Goal: Register for event/course

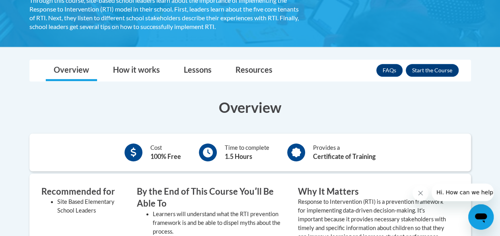
scroll to position [184, 0]
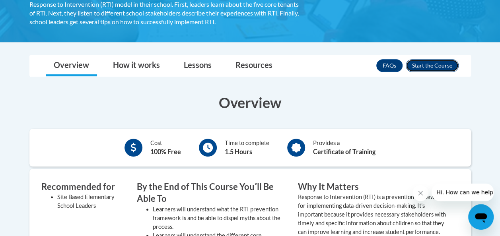
click at [423, 64] on button "Enroll" at bounding box center [432, 65] width 53 height 13
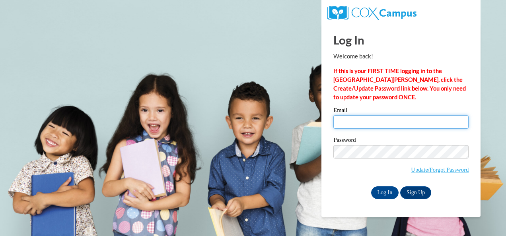
click at [361, 122] on input "Email" at bounding box center [400, 122] width 135 height 14
click at [316, 111] on body "This site uses cookies to help improve your learning experience. By continuing …" at bounding box center [253, 118] width 506 height 236
click at [414, 196] on link "Sign Up" at bounding box center [415, 193] width 31 height 13
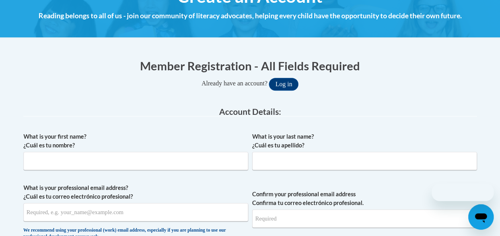
scroll to position [130, 0]
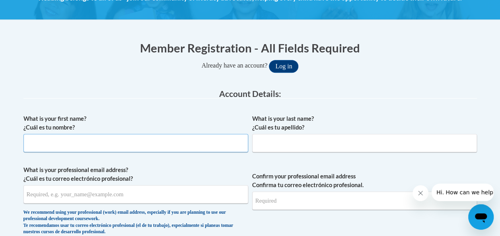
click at [155, 145] on input "What is your first name? ¿Cuál es tu nombre?" at bounding box center [135, 143] width 225 height 18
type input "Brooke-Lynn"
click at [259, 142] on input "What is your last name? ¿Cuál es tu apellido?" at bounding box center [364, 143] width 225 height 18
type input "a"
type input "Marlow"
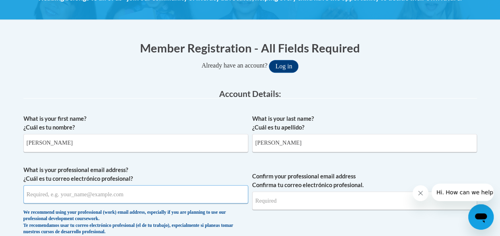
click at [174, 197] on input "What is your professional email address? ¿Cuál es tu correo electrónico profesi…" at bounding box center [135, 194] width 225 height 18
type input "bamarl1143@ung.edu"
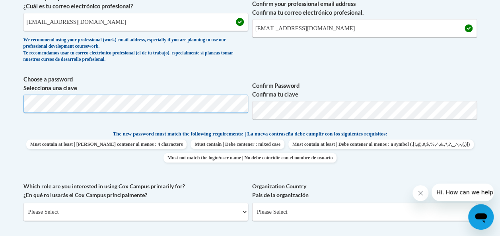
scroll to position [303, 0]
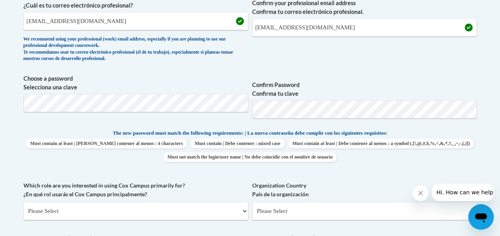
click at [312, 73] on div "What is your first name? ¿Cuál es tu nombre? Brooke-Lynn What is your last name…" at bounding box center [249, 122] width 453 height 370
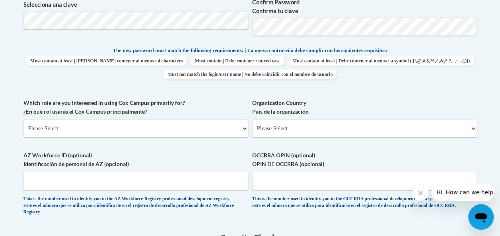
scroll to position [391, 0]
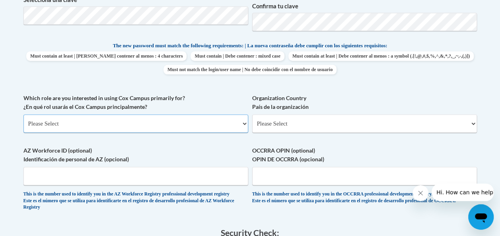
click at [148, 121] on select "Please Select College/University | Colegio/Universidad Community/Nonprofit Part…" at bounding box center [135, 124] width 225 height 18
select select "5a18ea06-2b54-4451-96f2-d152daf9eac5"
click at [23, 115] on select "Please Select College/University | Colegio/Universidad Community/Nonprofit Part…" at bounding box center [135, 124] width 225 height 18
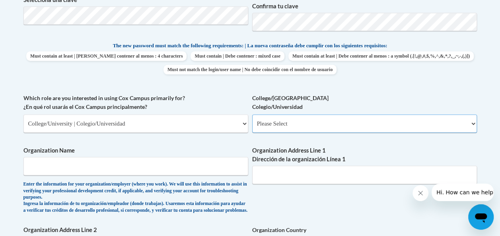
click at [297, 130] on select "Please Select College/University Staff | Empleado universitario College/Univers…" at bounding box center [364, 124] width 225 height 18
select select "99b32b07-cffc-426c-8bf6-0cd77760d84b"
click at [252, 115] on select "Please Select College/University Staff | Empleado universitario College/Univers…" at bounding box center [364, 124] width 225 height 18
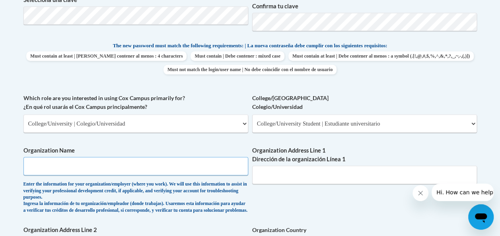
click at [115, 160] on input "Organization Name" at bounding box center [135, 166] width 225 height 18
type input "University of North Georgia"
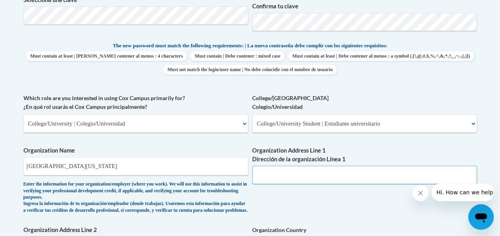
drag, startPoint x: 296, startPoint y: 173, endPoint x: 292, endPoint y: 177, distance: 5.7
click at [292, 177] on input "Organization Address Line 1 Dirección de la organización Línea 1" at bounding box center [364, 175] width 225 height 18
paste input "3820 Mundy Mill Rd, Oakwood, GA 30566"
type input "3820 Mundy Mill Rd, Oakwood, GA 30566"
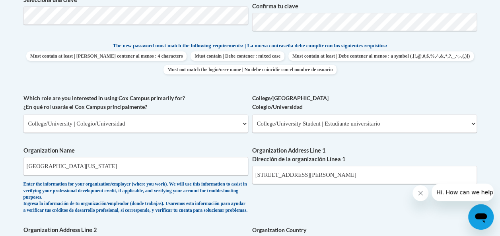
click at [268, 208] on div "What is your first name? ¿Cuál es tu nombre? Brooke-Lynn What is your last name…" at bounding box center [249, 101] width 453 height 502
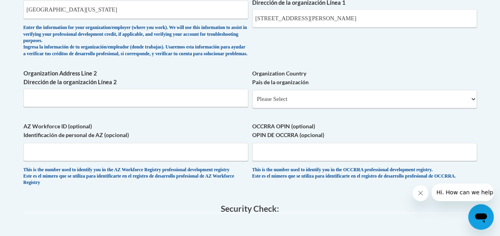
scroll to position [547, 0]
click at [288, 107] on select "Please Select United States | Estados Unidos Outside of the United States | Fue…" at bounding box center [364, 99] width 225 height 18
select select "ad49bcad-a171-4b2e-b99c-48b446064914"
click at [252, 96] on select "Please Select United States | Estados Unidos Outside of the United States | Fue…" at bounding box center [364, 99] width 225 height 18
select select
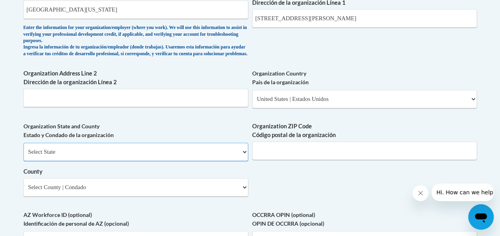
click at [176, 158] on select "Select State Alabama Alaska Arizona Arkansas California Colorado Connecticut De…" at bounding box center [135, 152] width 225 height 18
select select "Georgia"
click at [23, 149] on select "Select State Alabama Alaska Arizona Arkansas California Colorado Connecticut De…" at bounding box center [135, 152] width 225 height 18
click at [294, 160] on input "Organization ZIP Code Código postal de la organización" at bounding box center [364, 151] width 225 height 18
type input "30566"
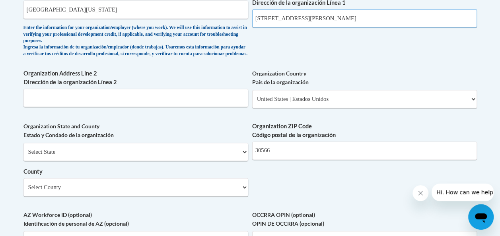
drag, startPoint x: 367, startPoint y: 19, endPoint x: 311, endPoint y: 21, distance: 56.1
click at [311, 21] on input "3820 Mundy Mill Rd, Oakwood, GA 30566" at bounding box center [364, 18] width 225 height 18
type input "[STREET_ADDRESS]"
click at [241, 50] on div "Enter the information for your organization/employer (where you work). We will …" at bounding box center [135, 41] width 225 height 33
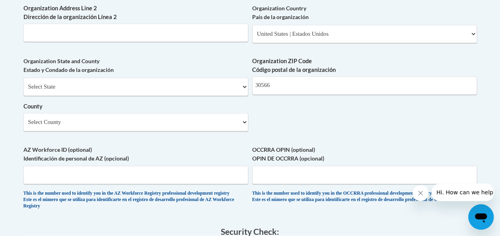
scroll to position [616, 0]
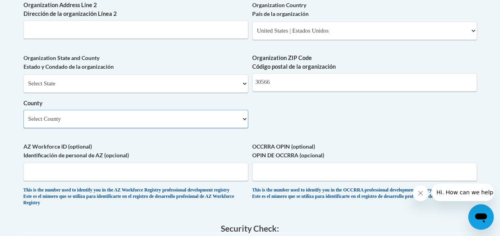
click at [73, 125] on select "Select County Appling Atkinson Bacon Baker Baldwin Banks Barrow Bartow Ben Hill…" at bounding box center [135, 119] width 225 height 18
click at [33, 128] on select "Select County Appling Atkinson Bacon Baker Baldwin Banks Barrow Bartow Ben Hill…" at bounding box center [135, 119] width 225 height 18
select select "Hall"
click at [23, 116] on select "Select County Appling Atkinson Bacon Baker Baldwin Banks Barrow Bartow Ben Hill…" at bounding box center [135, 119] width 225 height 18
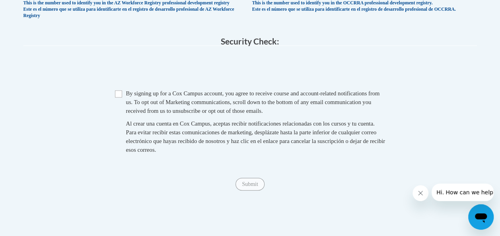
scroll to position [806, 0]
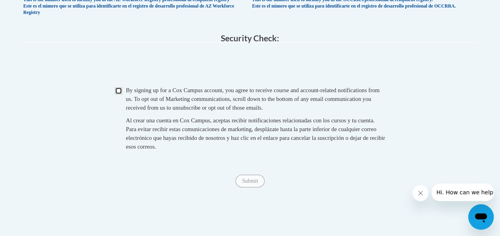
click at [117, 95] on input "Checkbox" at bounding box center [118, 91] width 7 height 7
checkbox input "true"
click at [263, 188] on input "Submit" at bounding box center [249, 181] width 29 height 13
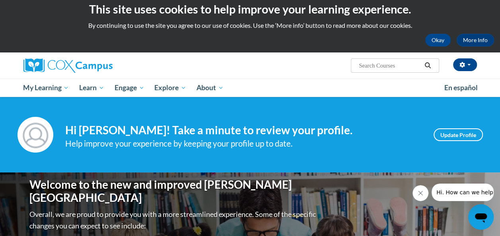
scroll to position [6, 0]
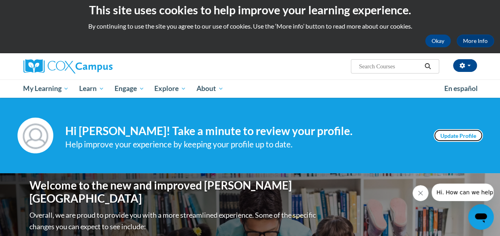
click at [451, 137] on link "Update Profile" at bounding box center [458, 135] width 49 height 13
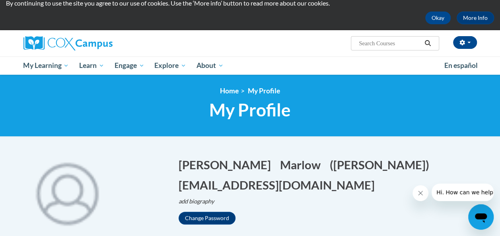
scroll to position [27, 0]
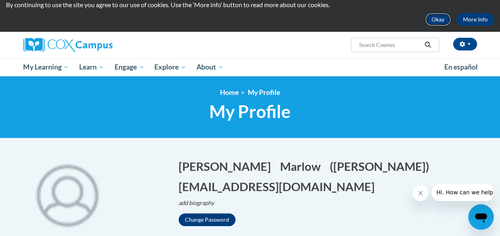
click at [441, 18] on button "Okay" at bounding box center [437, 19] width 25 height 13
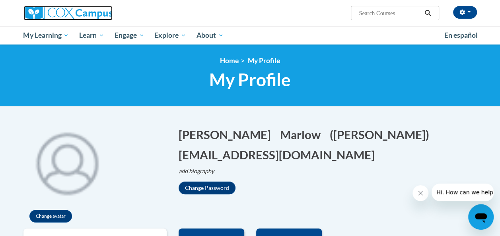
click at [45, 15] on img at bounding box center [67, 13] width 89 height 14
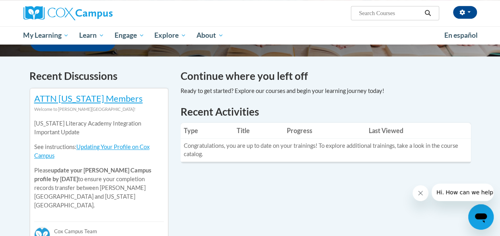
scroll to position [221, 0]
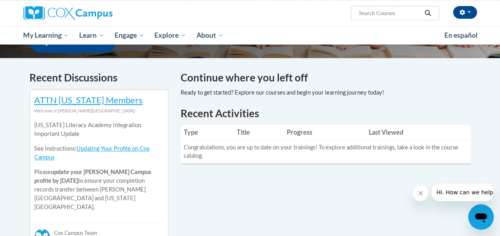
click at [226, 79] on h4 "Continue where you left off" at bounding box center [326, 78] width 290 height 16
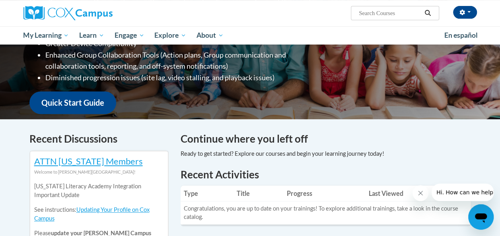
scroll to position [148, 0]
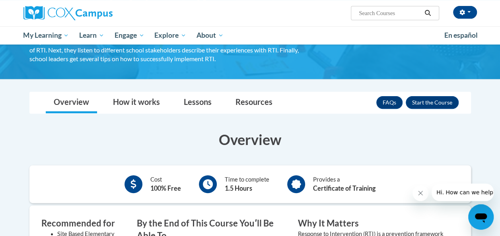
scroll to position [89, 0]
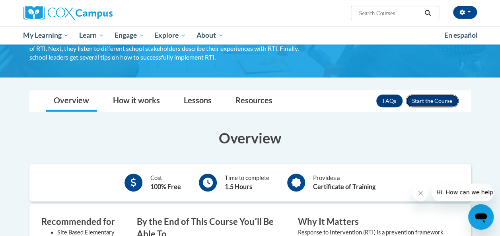
click at [425, 97] on button "Enroll" at bounding box center [432, 101] width 53 height 13
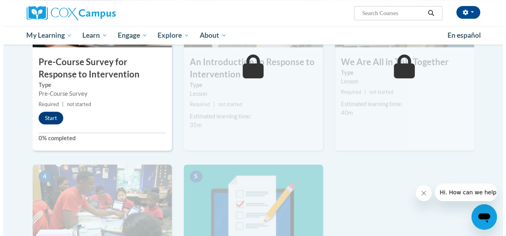
scroll to position [239, 0]
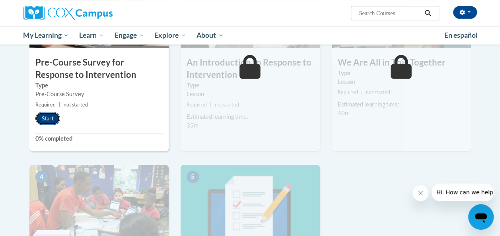
click at [42, 118] on button "Start" at bounding box center [47, 118] width 25 height 13
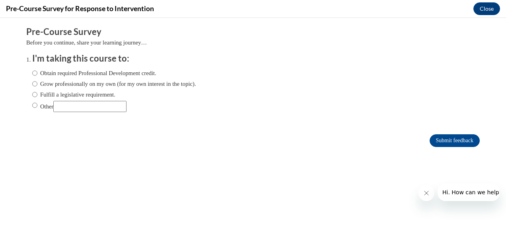
scroll to position [0, 0]
click at [32, 74] on input "Obtain required Professional Development credit." at bounding box center [34, 73] width 5 height 9
radio input "true"
click at [433, 138] on input "Submit feedback" at bounding box center [455, 140] width 50 height 13
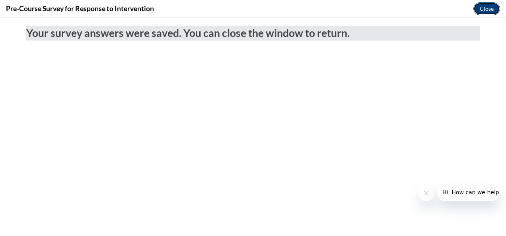
click at [481, 11] on button "Close" at bounding box center [486, 8] width 27 height 13
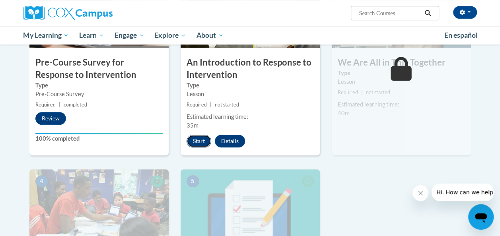
click at [204, 142] on button "Start" at bounding box center [199, 141] width 25 height 13
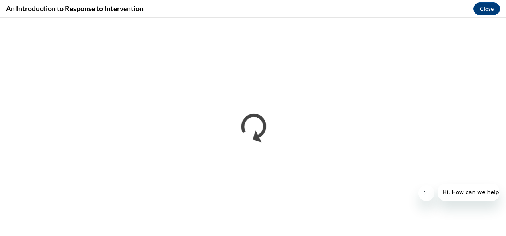
click at [426, 190] on icon "Close message from company" at bounding box center [426, 193] width 6 height 6
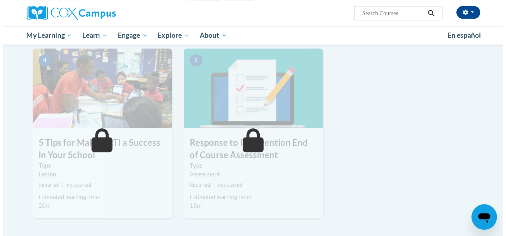
scroll to position [251, 0]
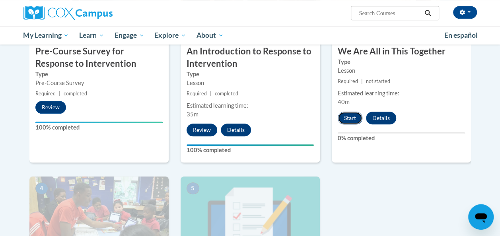
click at [356, 115] on button "Start" at bounding box center [350, 118] width 25 height 13
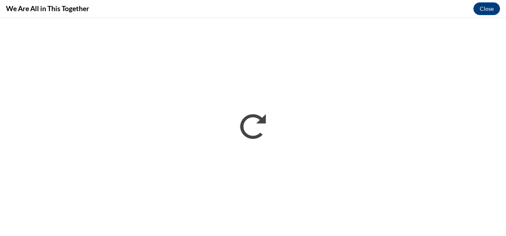
scroll to position [0, 0]
